Goal: Information Seeking & Learning: Learn about a topic

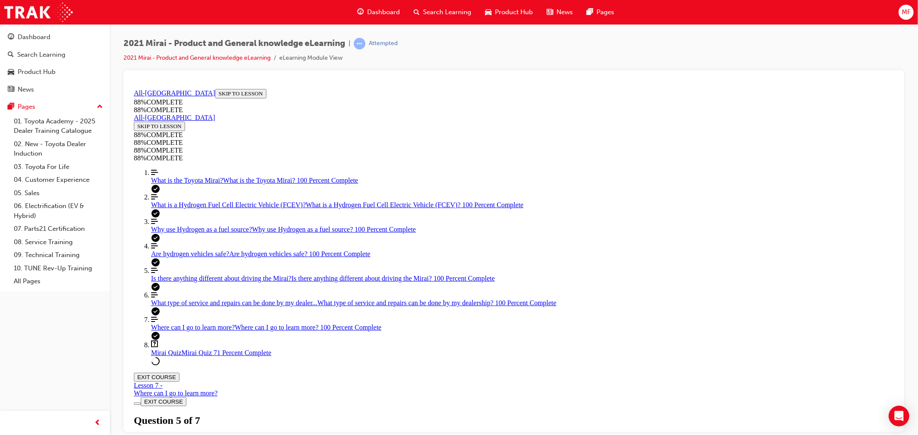
scroll to position [191, 0]
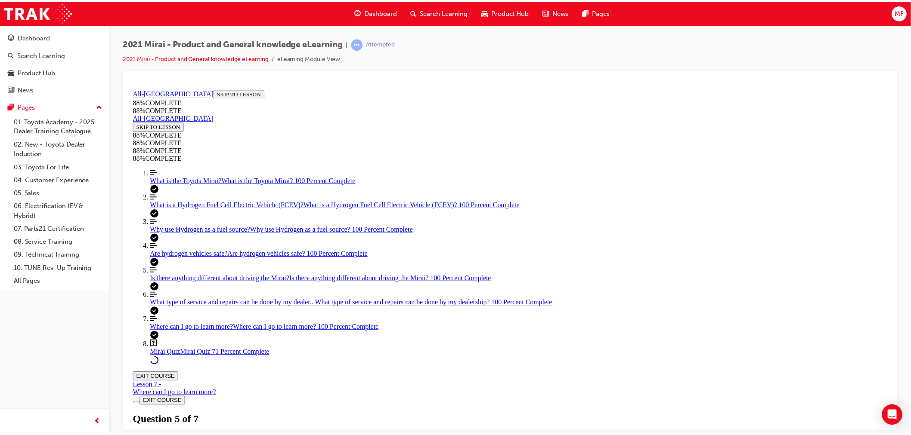
scroll to position [230, 0]
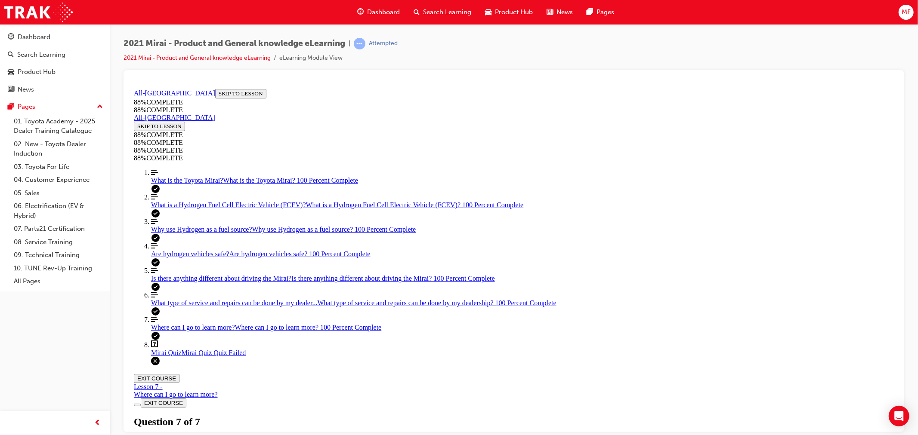
scroll to position [31, 0]
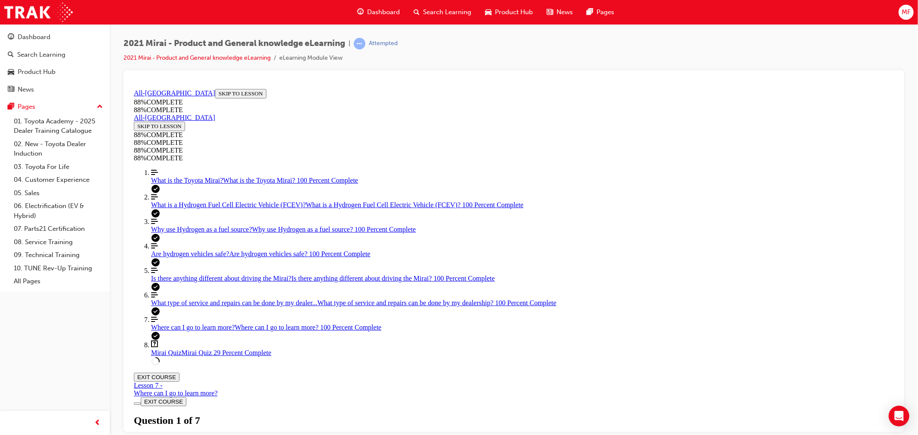
drag, startPoint x: 499, startPoint y: 295, endPoint x: 507, endPoint y: 297, distance: 8.6
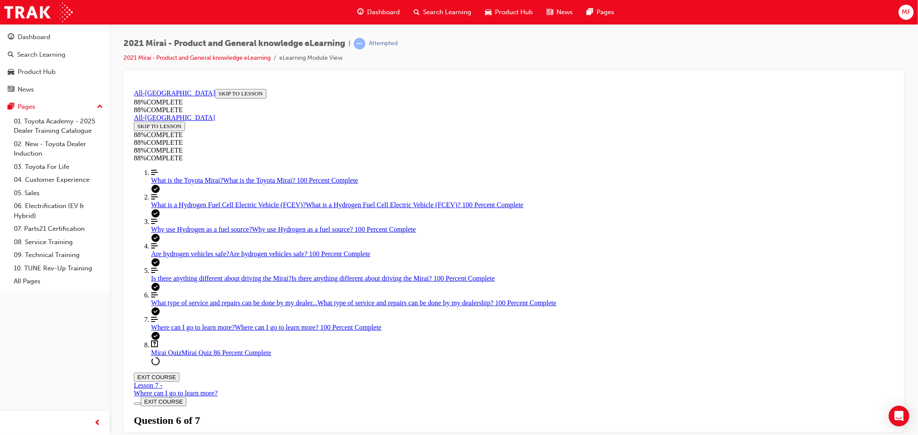
drag, startPoint x: 514, startPoint y: 306, endPoint x: 534, endPoint y: 268, distance: 42.5
drag, startPoint x: 489, startPoint y: 346, endPoint x: 530, endPoint y: 303, distance: 59.4
drag, startPoint x: 506, startPoint y: 347, endPoint x: 576, endPoint y: 350, distance: 70.2
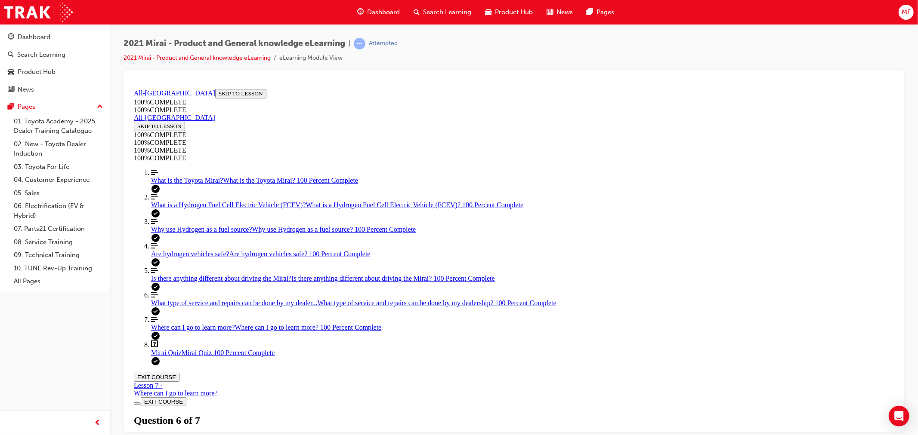
scroll to position [133, 0]
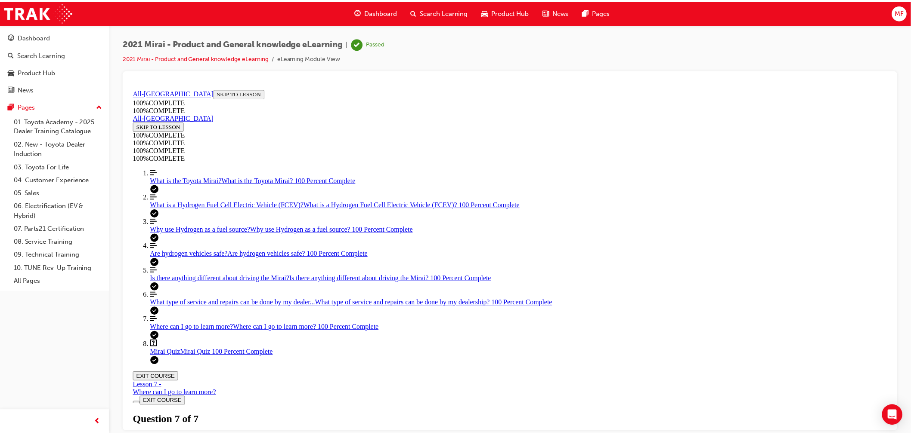
scroll to position [96, 0]
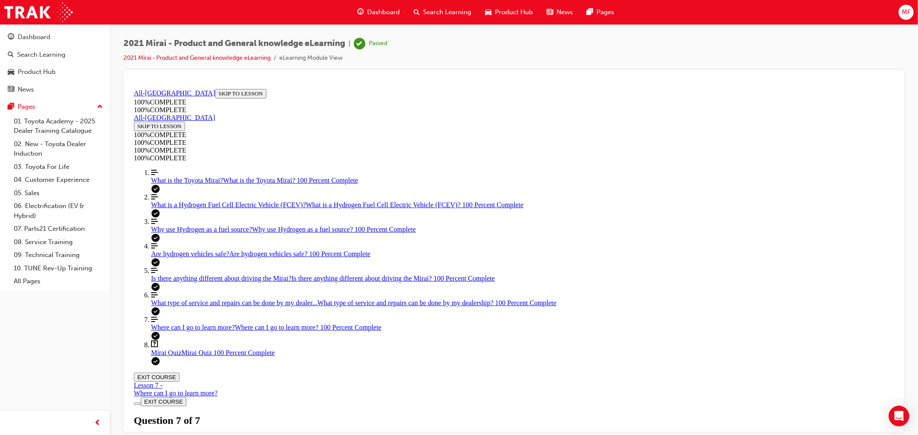
click at [382, 9] on span "Dashboard" at bounding box center [383, 12] width 33 height 10
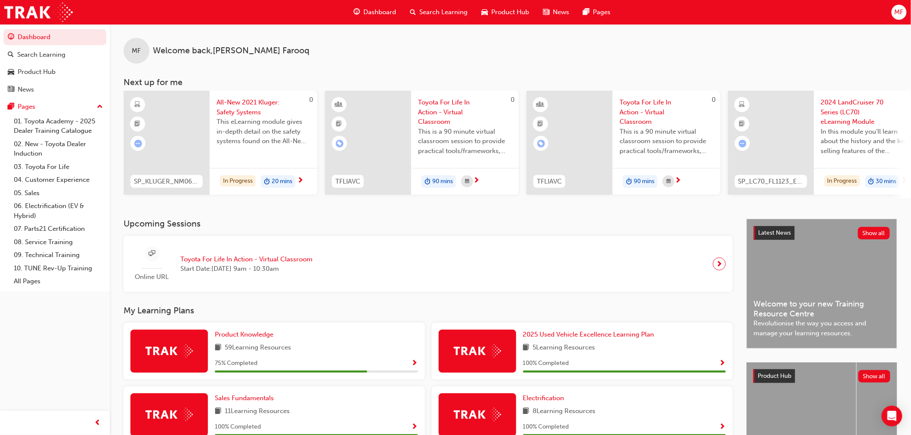
scroll to position [239, 0]
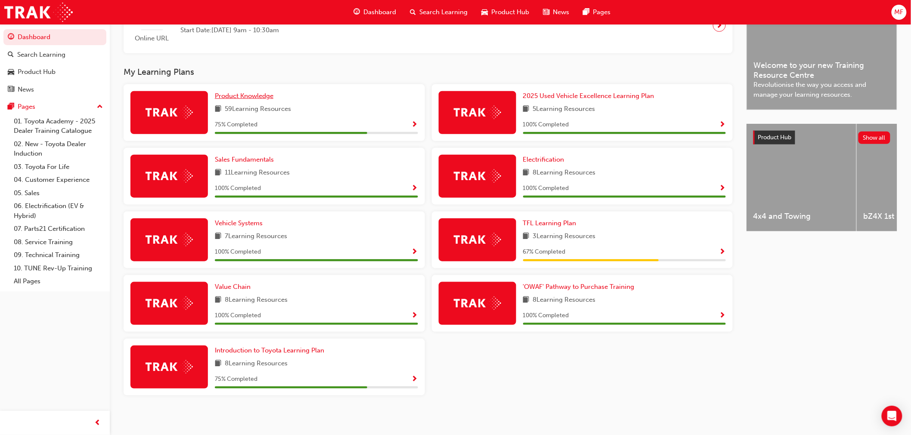
click at [250, 97] on span "Product Knowledge" at bounding box center [244, 96] width 59 height 8
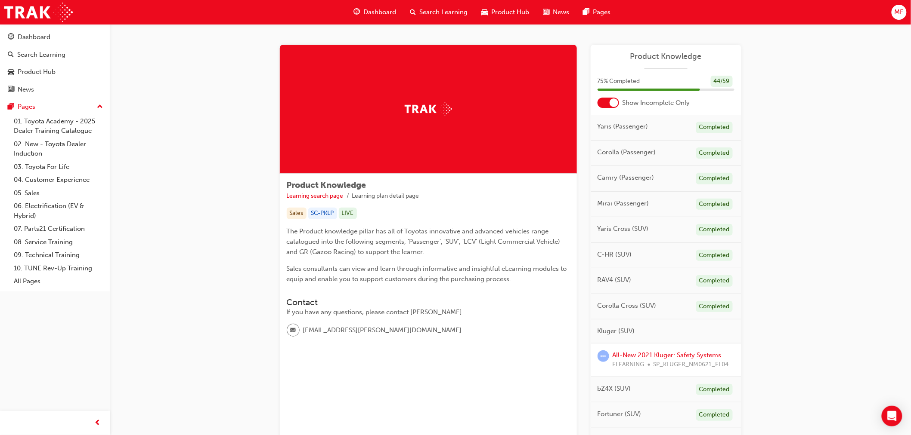
click at [610, 101] on div at bounding box center [613, 103] width 9 height 9
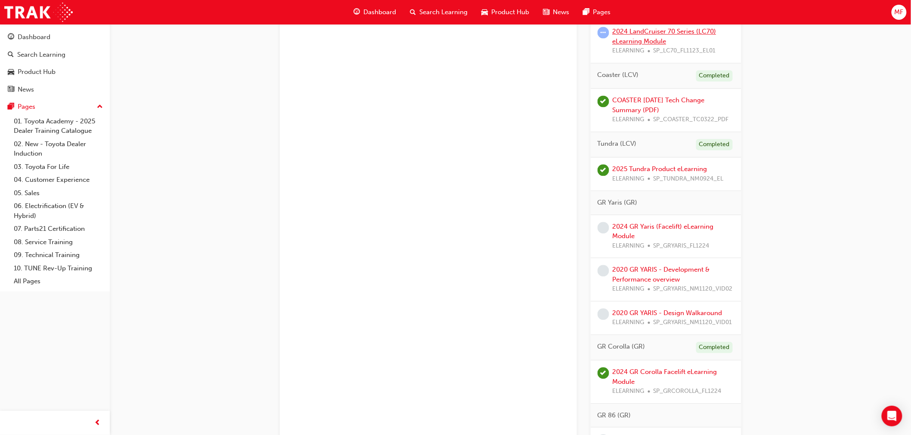
scroll to position [2151, 0]
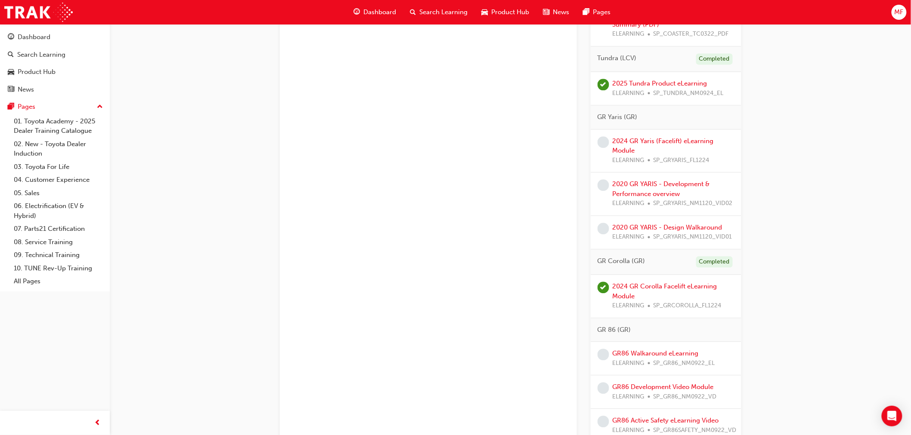
drag, startPoint x: 637, startPoint y: 145, endPoint x: 526, endPoint y: 188, distance: 119.2
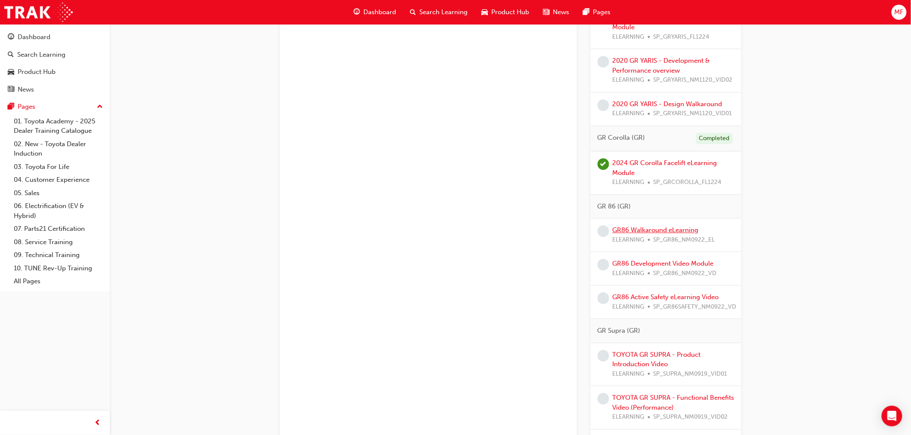
scroll to position [2266, 0]
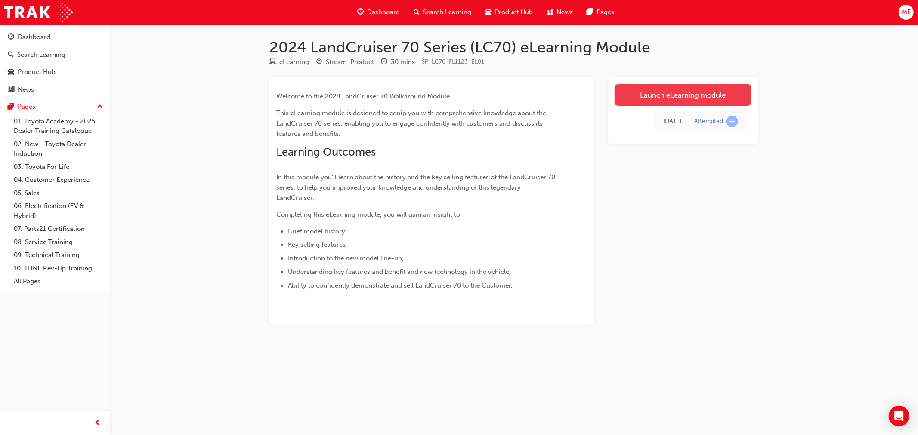
click at [636, 105] on link "Launch eLearning module" at bounding box center [682, 95] width 137 height 22
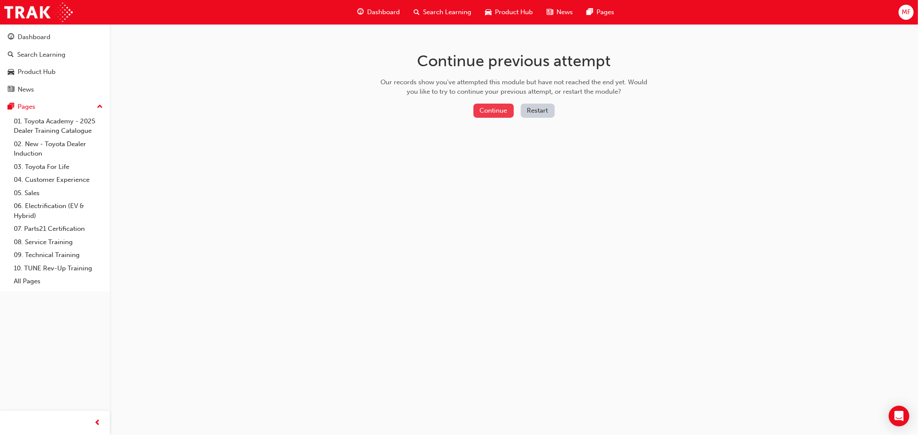
click at [499, 109] on button "Continue" at bounding box center [493, 111] width 40 height 14
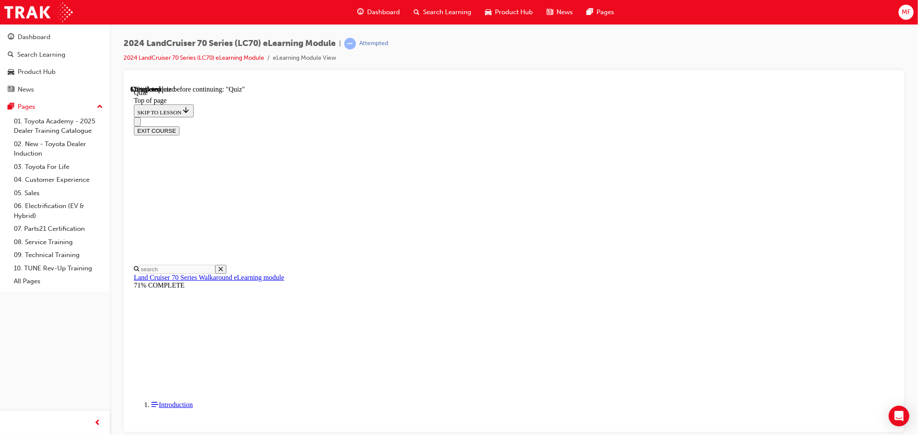
scroll to position [103, 0]
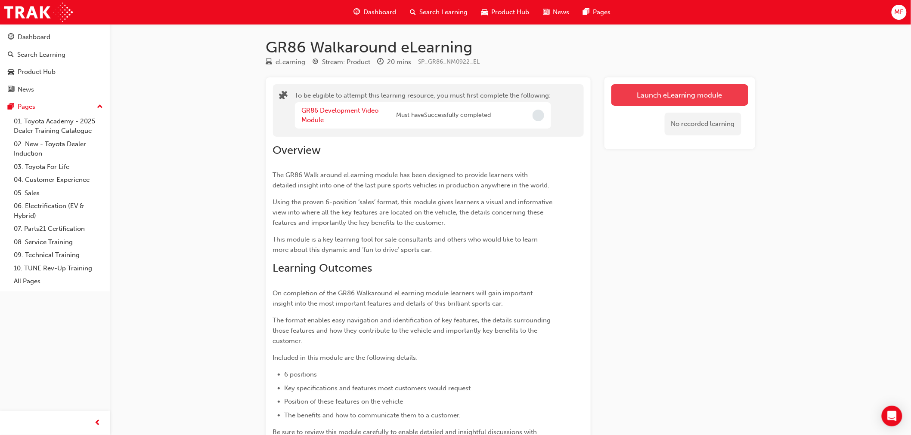
click at [658, 92] on button "Launch eLearning module" at bounding box center [679, 95] width 137 height 22
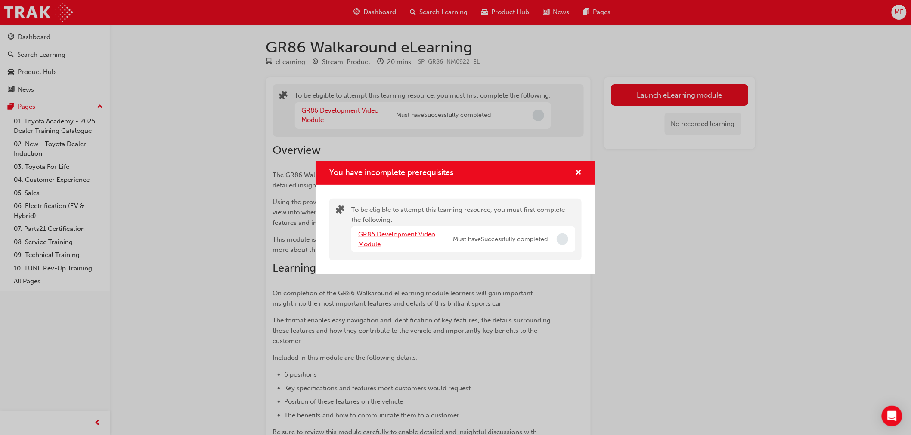
click at [396, 232] on link "GR86 Development Video Module" at bounding box center [396, 240] width 77 height 18
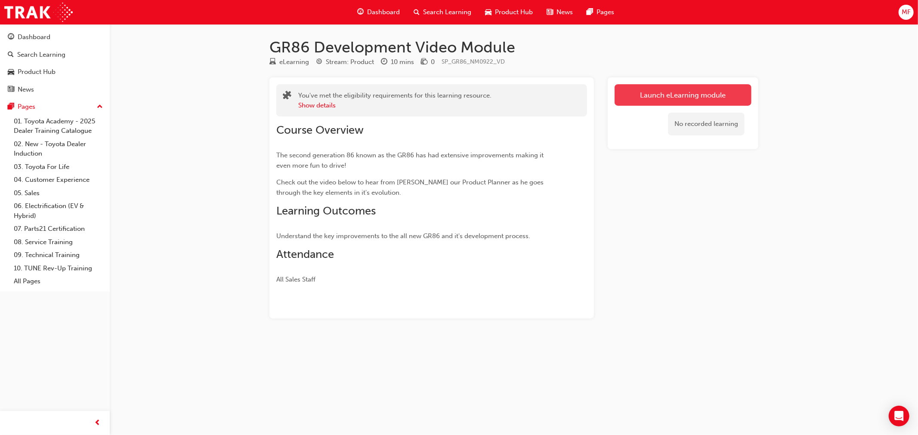
click at [670, 89] on link "Launch eLearning module" at bounding box center [682, 95] width 137 height 22
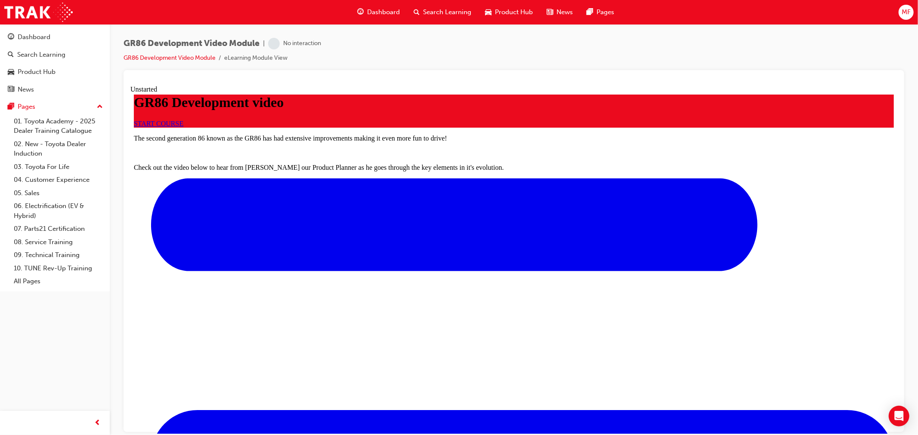
click at [183, 127] on link "START COURSE" at bounding box center [157, 123] width 49 height 7
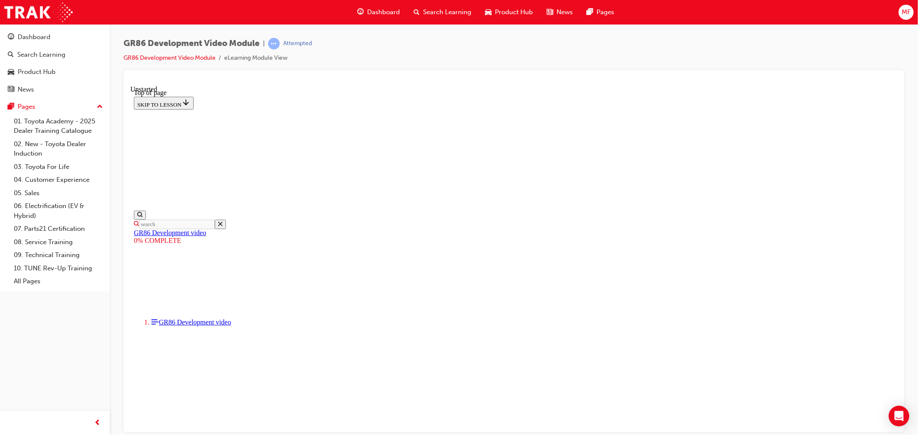
drag, startPoint x: 673, startPoint y: 301, endPoint x: 679, endPoint y: 304, distance: 6.7
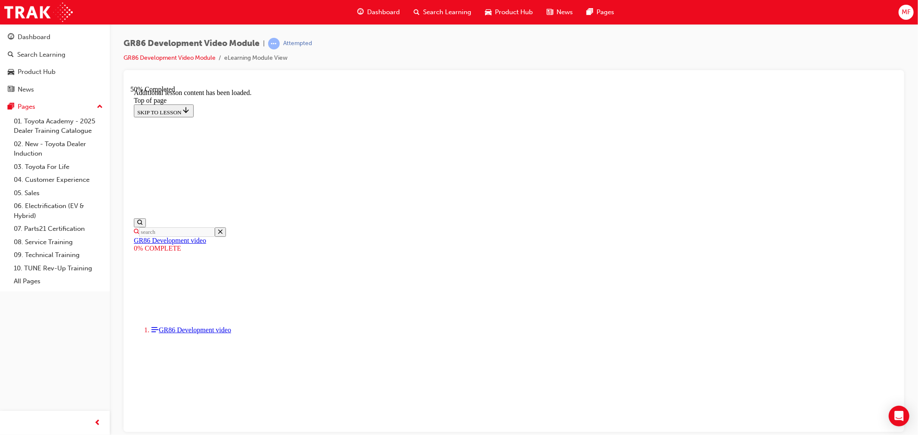
scroll to position [518, 0]
drag, startPoint x: 460, startPoint y: 287, endPoint x: 538, endPoint y: 287, distance: 77.9
drag, startPoint x: 539, startPoint y: 285, endPoint x: 570, endPoint y: 284, distance: 31.0
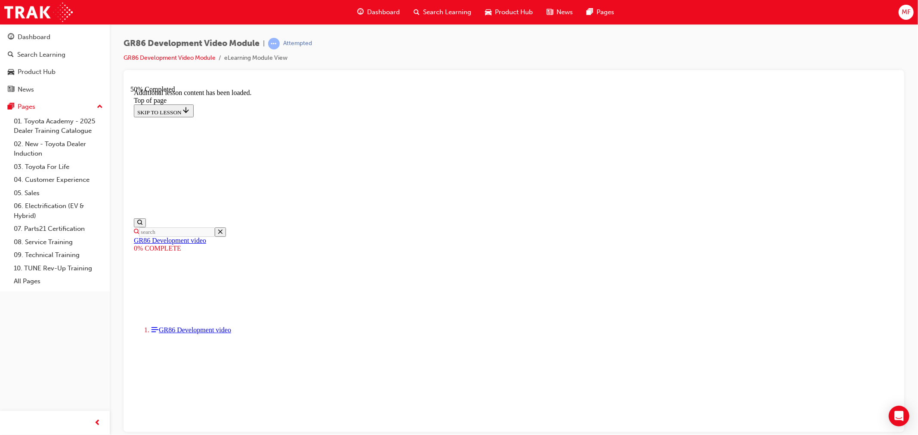
scroll to position [8, 0]
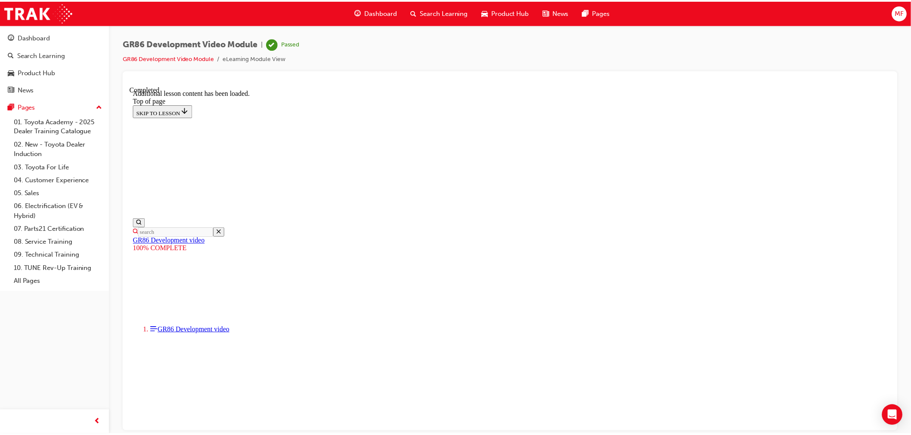
scroll to position [708, 0]
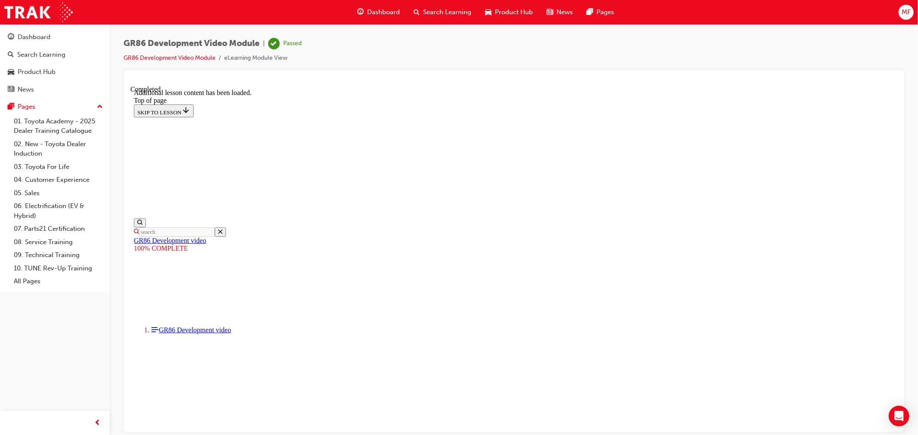
click at [388, 10] on span "Dashboard" at bounding box center [383, 12] width 33 height 10
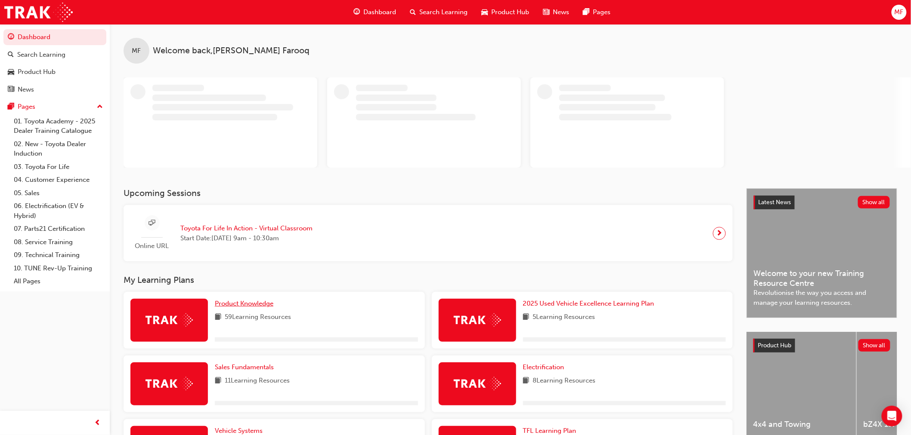
click at [232, 303] on span "Product Knowledge" at bounding box center [244, 304] width 59 height 8
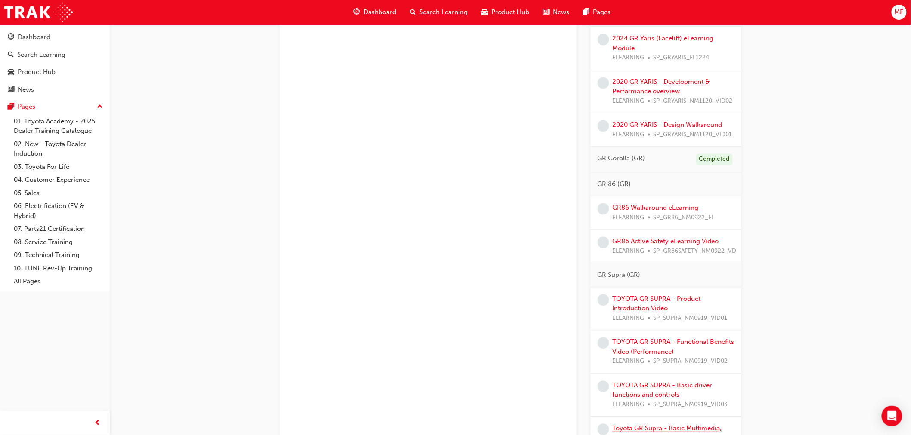
scroll to position [620, 0]
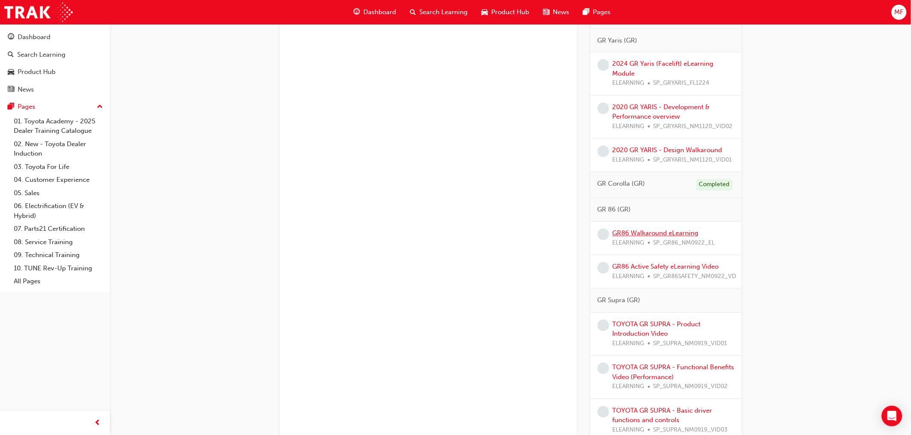
click at [664, 233] on link "GR86 Walkaround eLearning" at bounding box center [655, 234] width 86 height 8
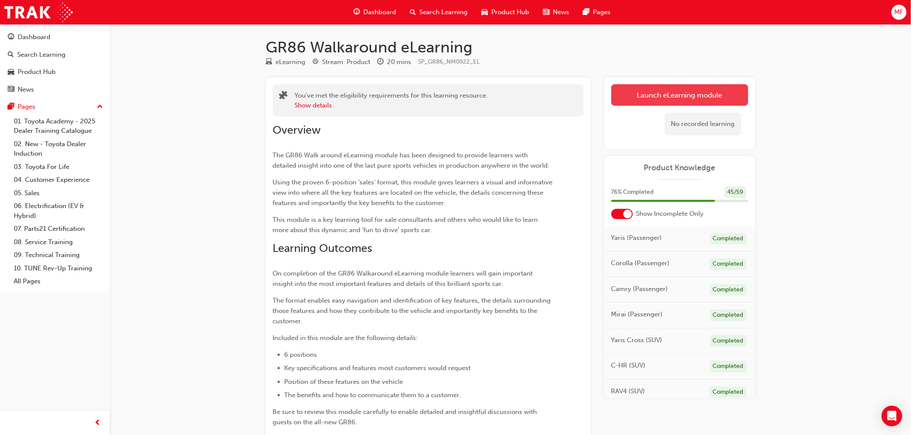
click at [681, 99] on link "Launch eLearning module" at bounding box center [679, 95] width 137 height 22
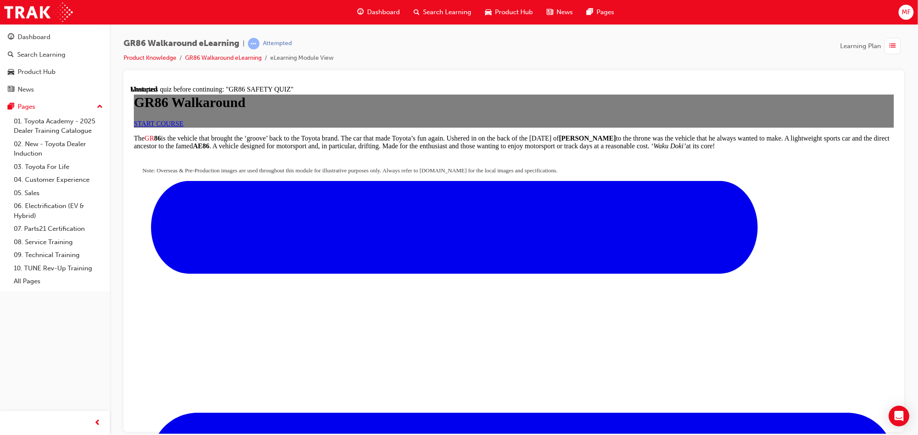
click at [183, 127] on link "START COURSE" at bounding box center [157, 123] width 49 height 7
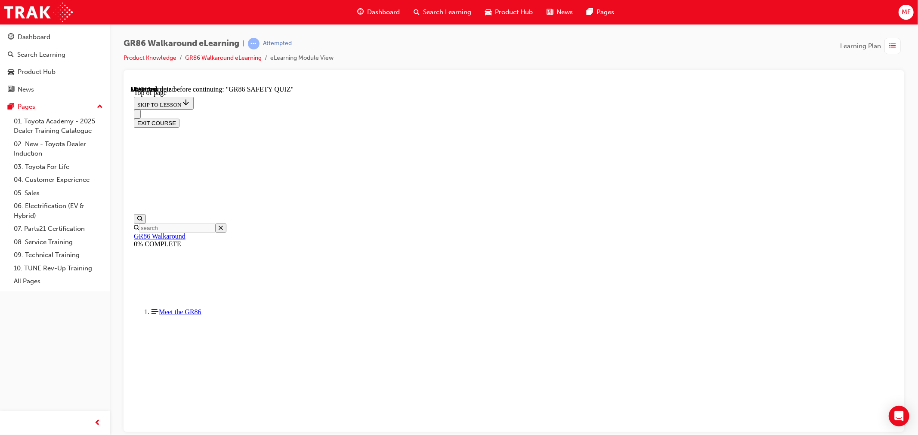
scroll to position [179, 0]
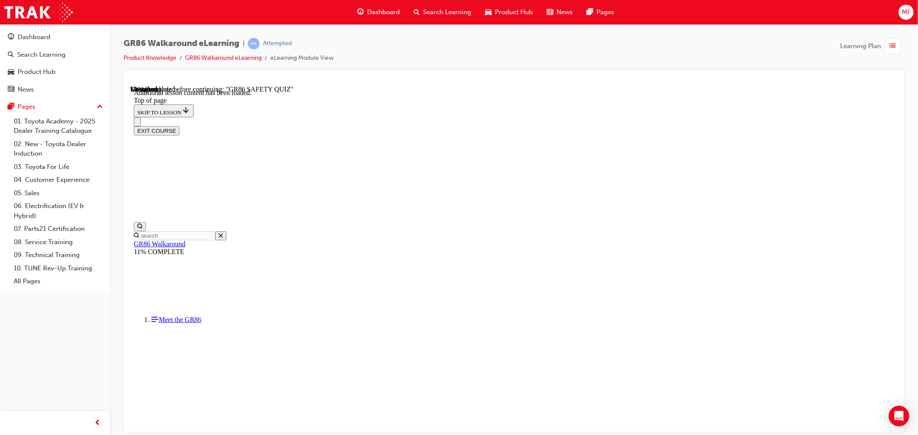
drag, startPoint x: 599, startPoint y: 281, endPoint x: 592, endPoint y: 282, distance: 7.0
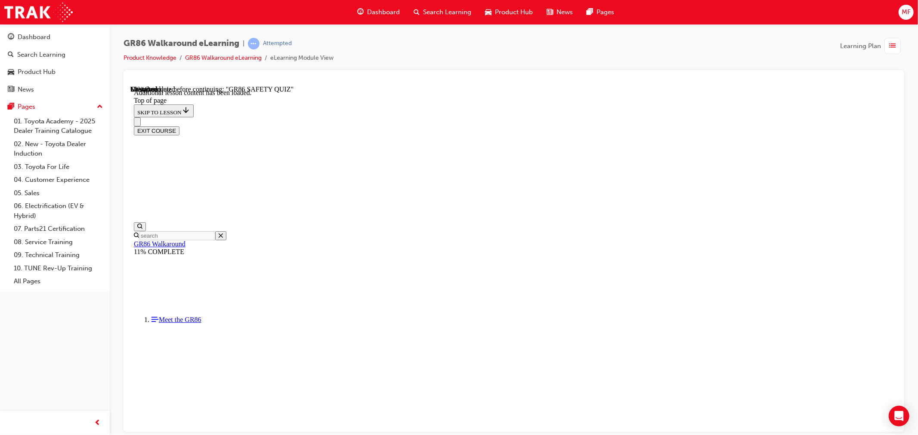
drag, startPoint x: 654, startPoint y: 339, endPoint x: 645, endPoint y: 338, distance: 8.6
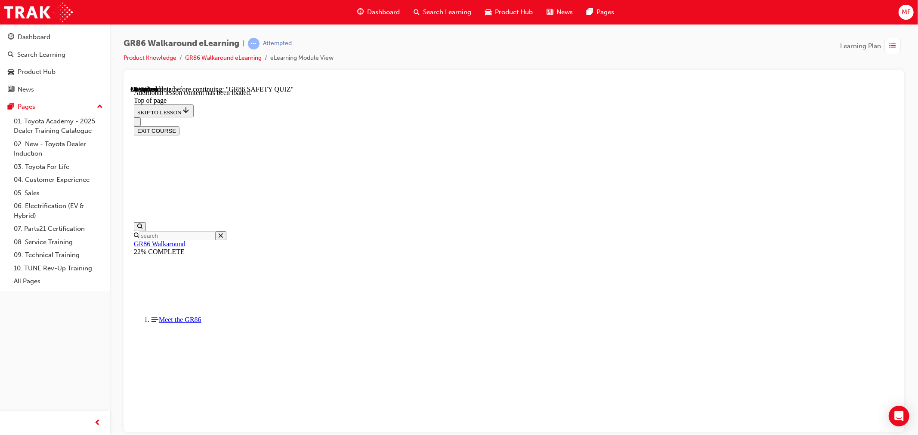
scroll to position [334, 0]
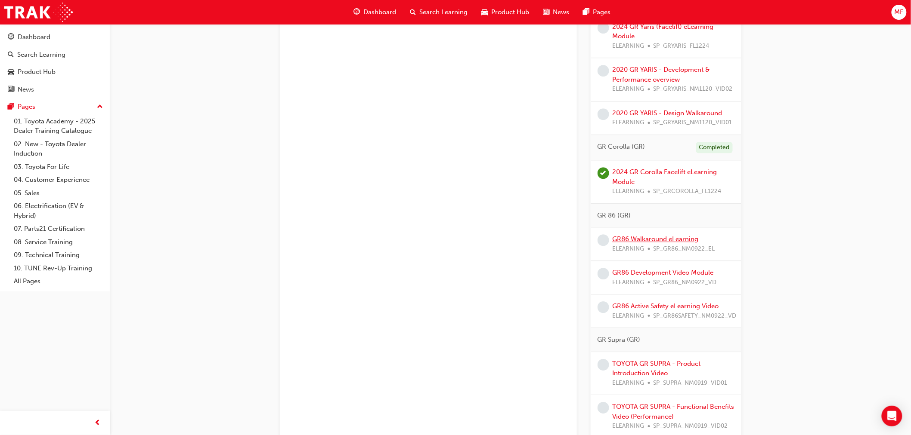
scroll to position [2266, 0]
